Goal: Find specific page/section: Find specific page/section

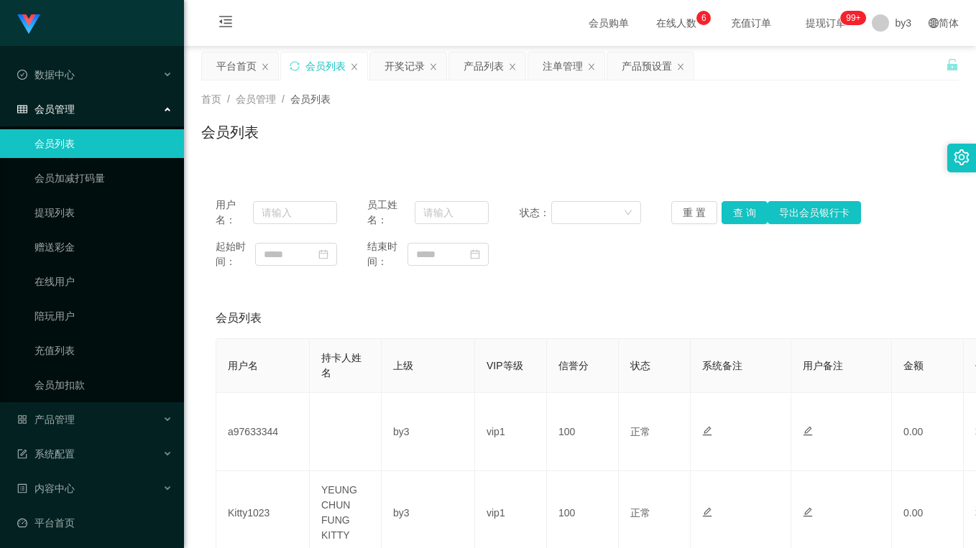
scroll to position [144, 0]
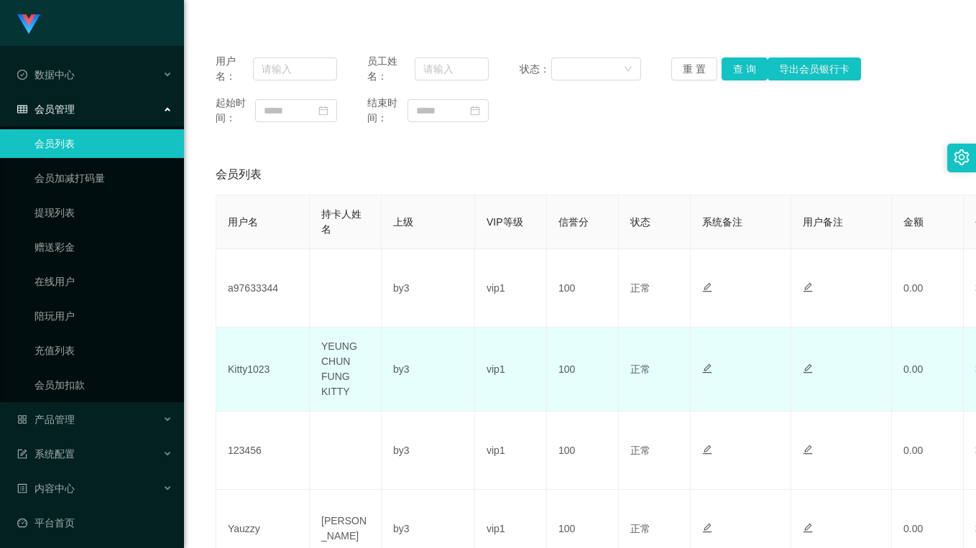
click at [250, 374] on td "Kitty1023" at bounding box center [262, 370] width 93 height 84
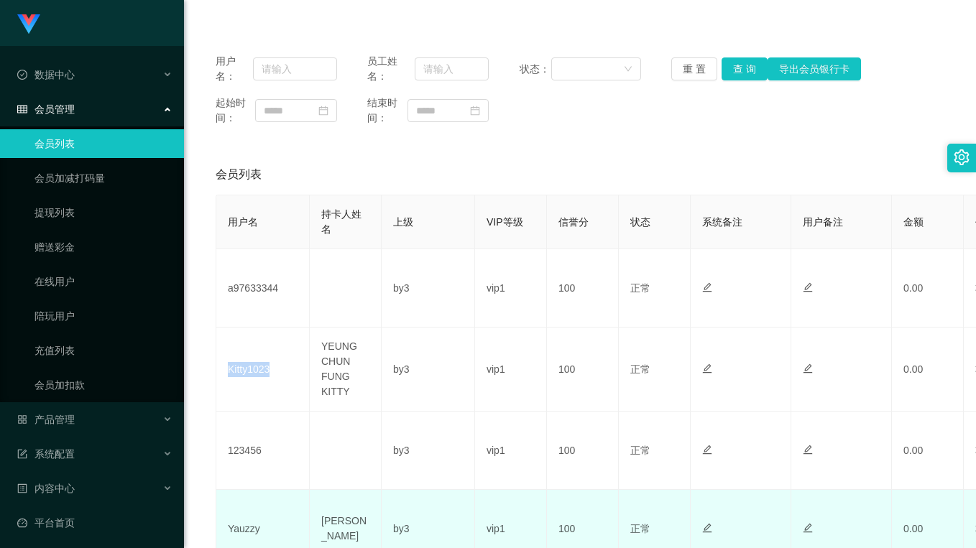
copy td "Kitty1023"
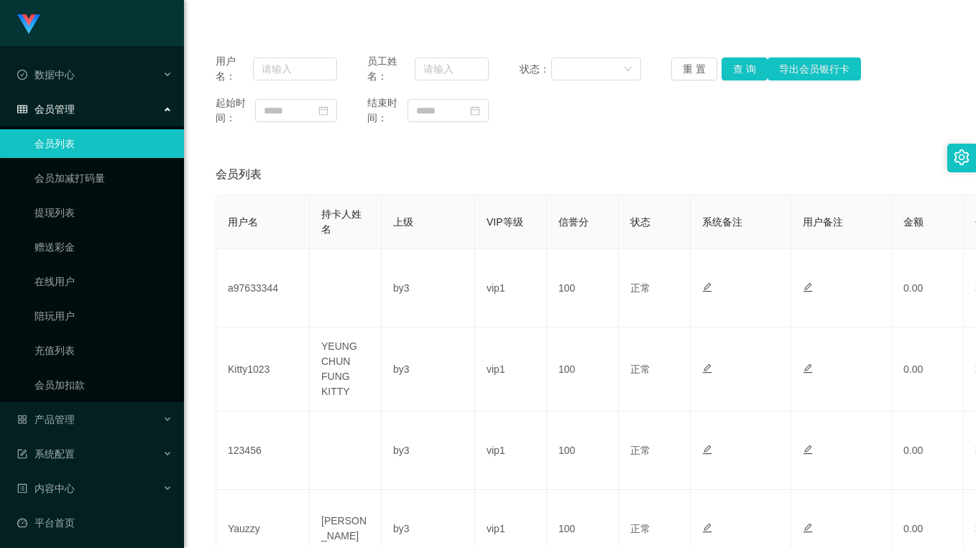
click at [546, 168] on div "会员列表" at bounding box center [580, 175] width 729 height 40
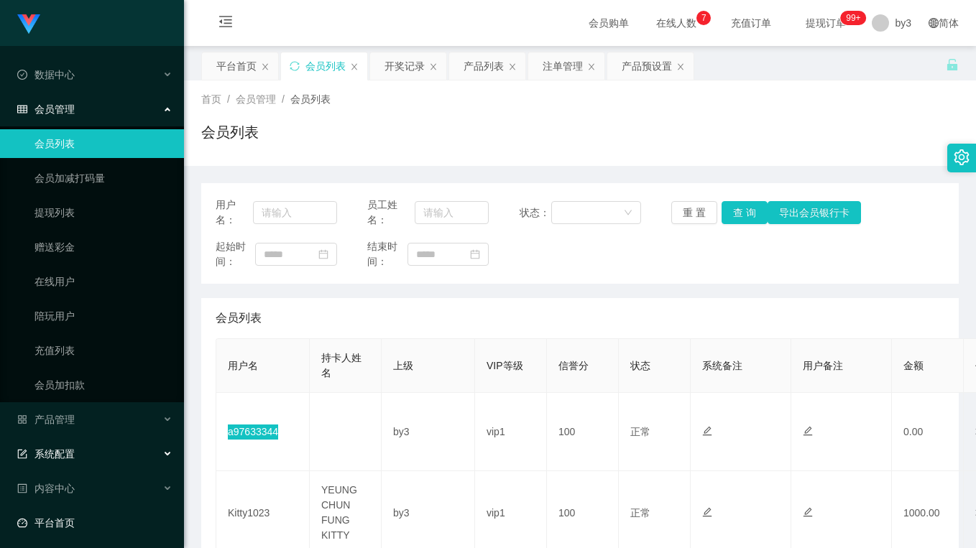
scroll to position [73, 0]
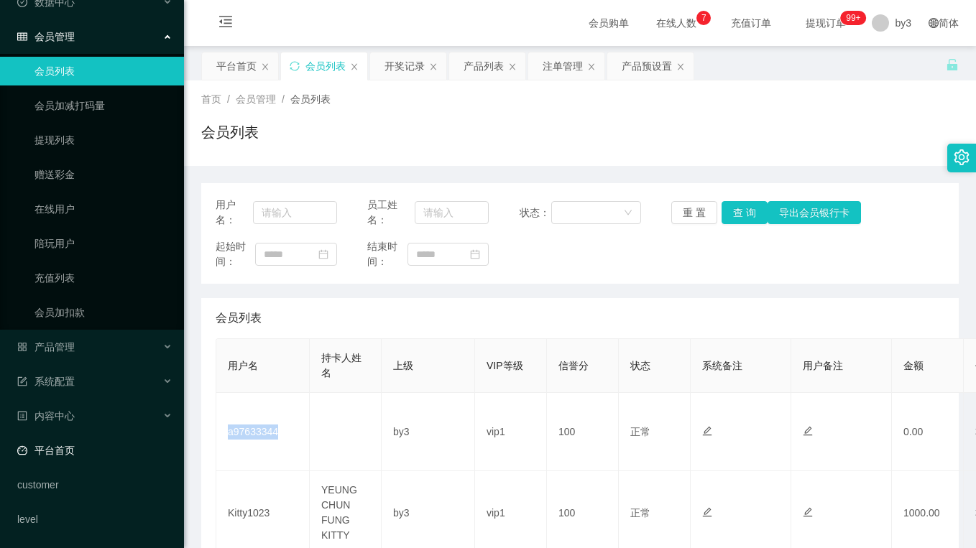
click at [98, 454] on link "平台首页" at bounding box center [94, 450] width 155 height 29
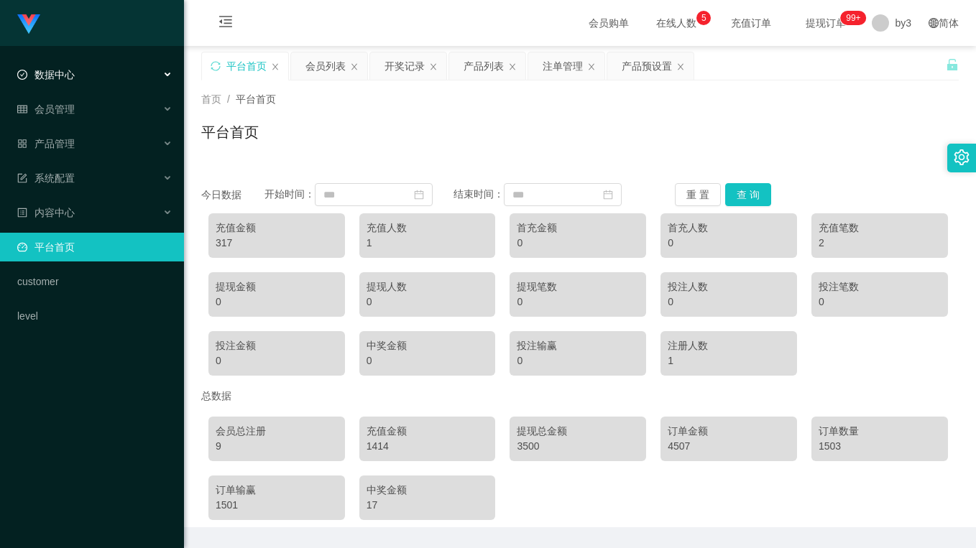
click at [71, 81] on span "数据中心" at bounding box center [46, 75] width 58 height 12
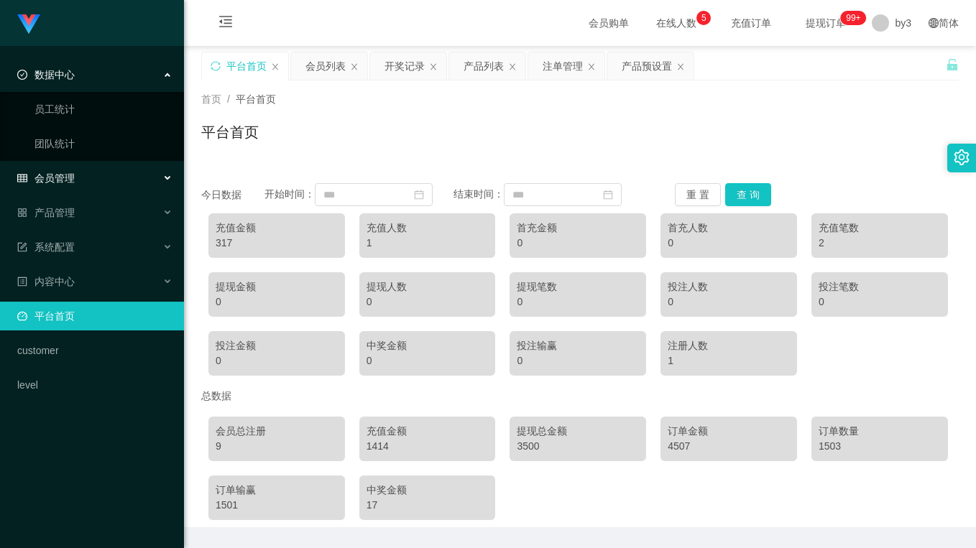
click at [85, 168] on div "会员管理" at bounding box center [92, 178] width 184 height 29
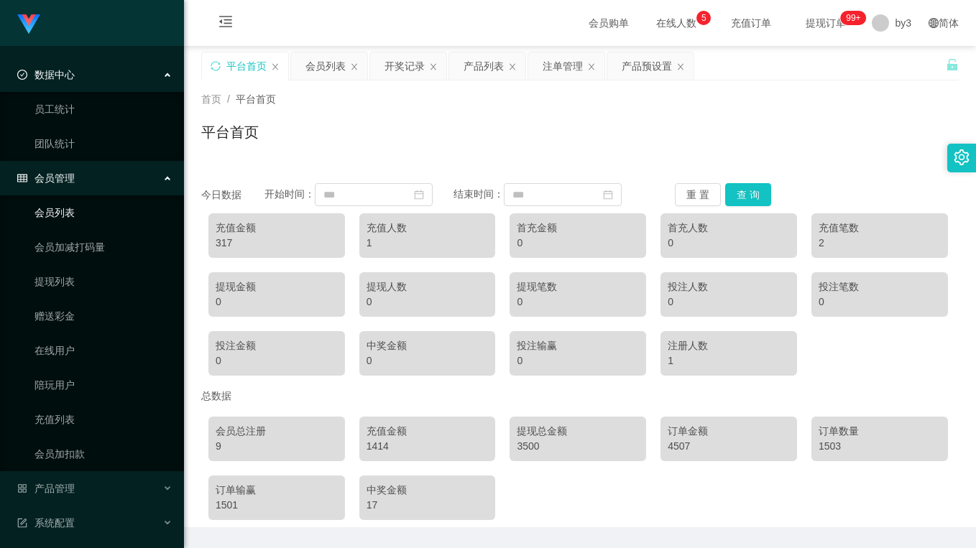
click at [73, 208] on link "会员列表" at bounding box center [104, 212] width 138 height 29
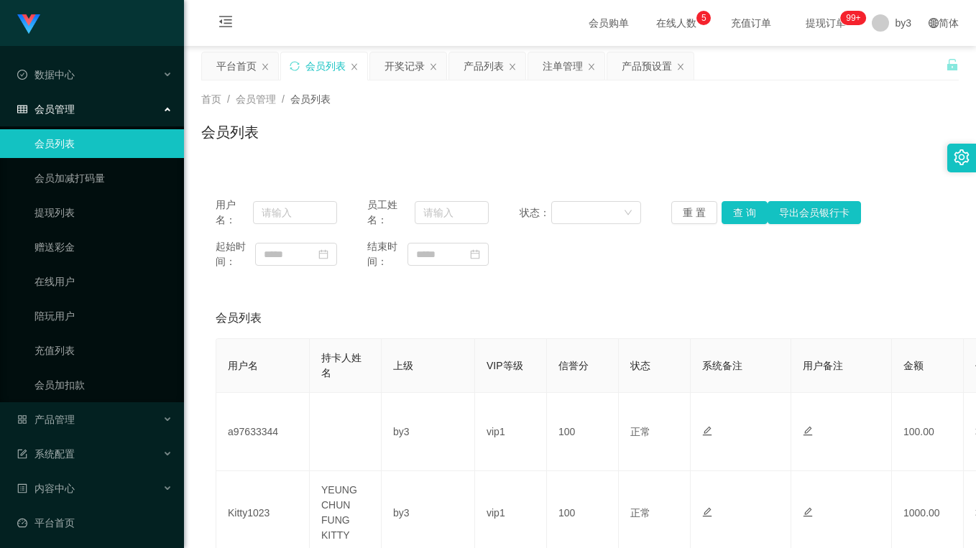
scroll to position [72, 0]
